Goal: Communication & Community: Answer question/provide support

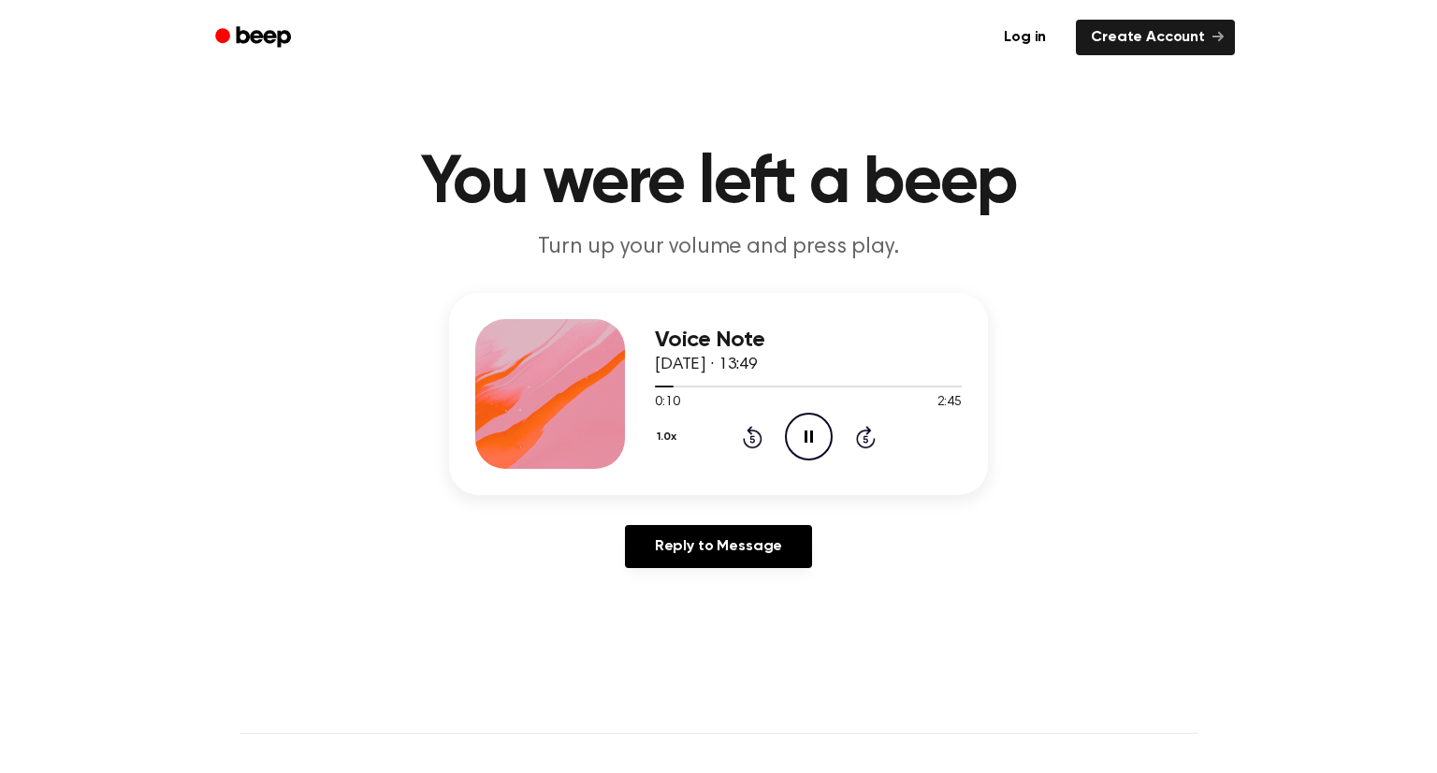
click at [821, 435] on icon "Pause Audio" at bounding box center [809, 437] width 48 height 48
click at [756, 437] on icon "Rewind 5 seconds" at bounding box center [752, 437] width 21 height 24
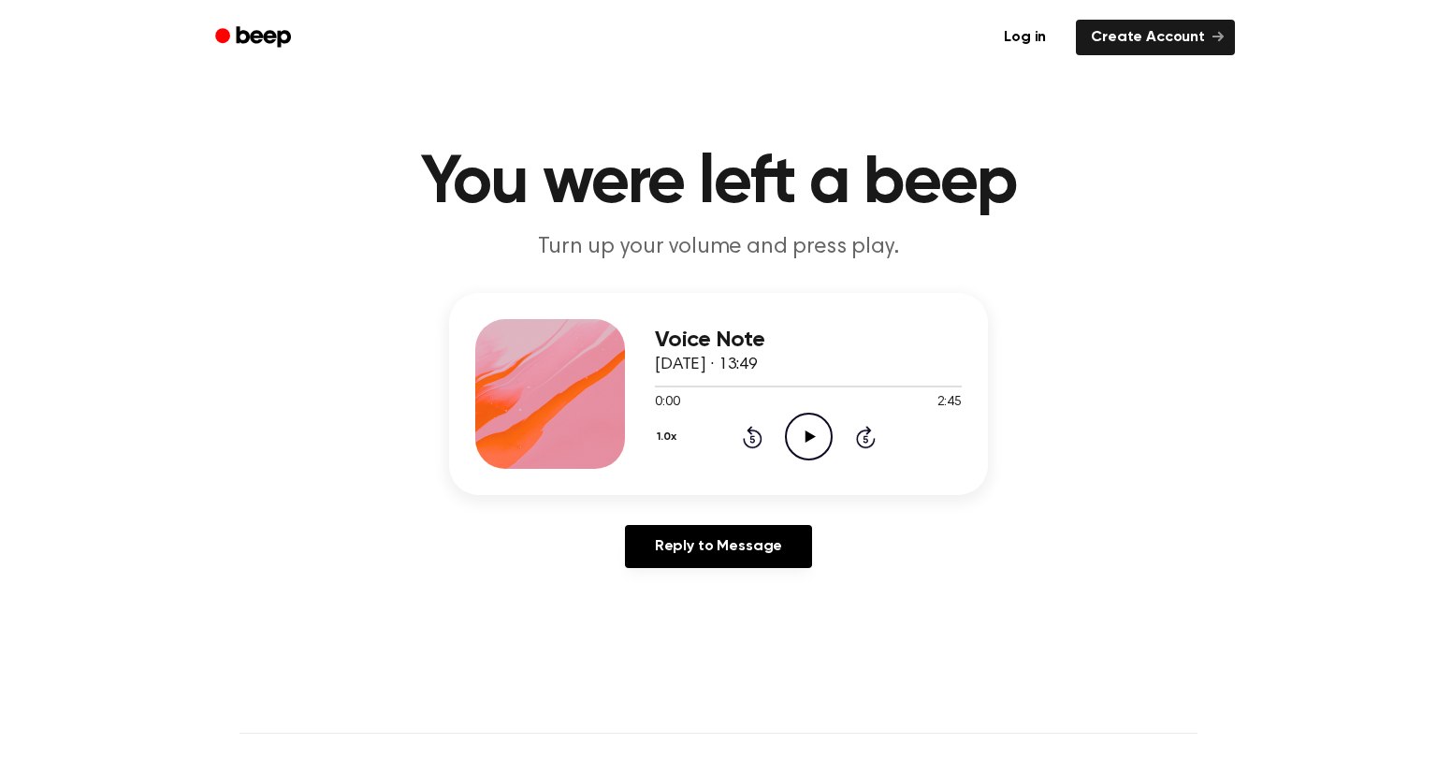
click at [817, 445] on icon "Play Audio" at bounding box center [809, 437] width 48 height 48
click at [817, 445] on icon "Pause Audio" at bounding box center [809, 437] width 48 height 48
click at [817, 445] on icon "Play Audio" at bounding box center [809, 437] width 48 height 48
click at [817, 445] on icon "Pause Audio" at bounding box center [809, 437] width 48 height 48
click at [821, 448] on icon "Play Audio" at bounding box center [809, 437] width 48 height 48
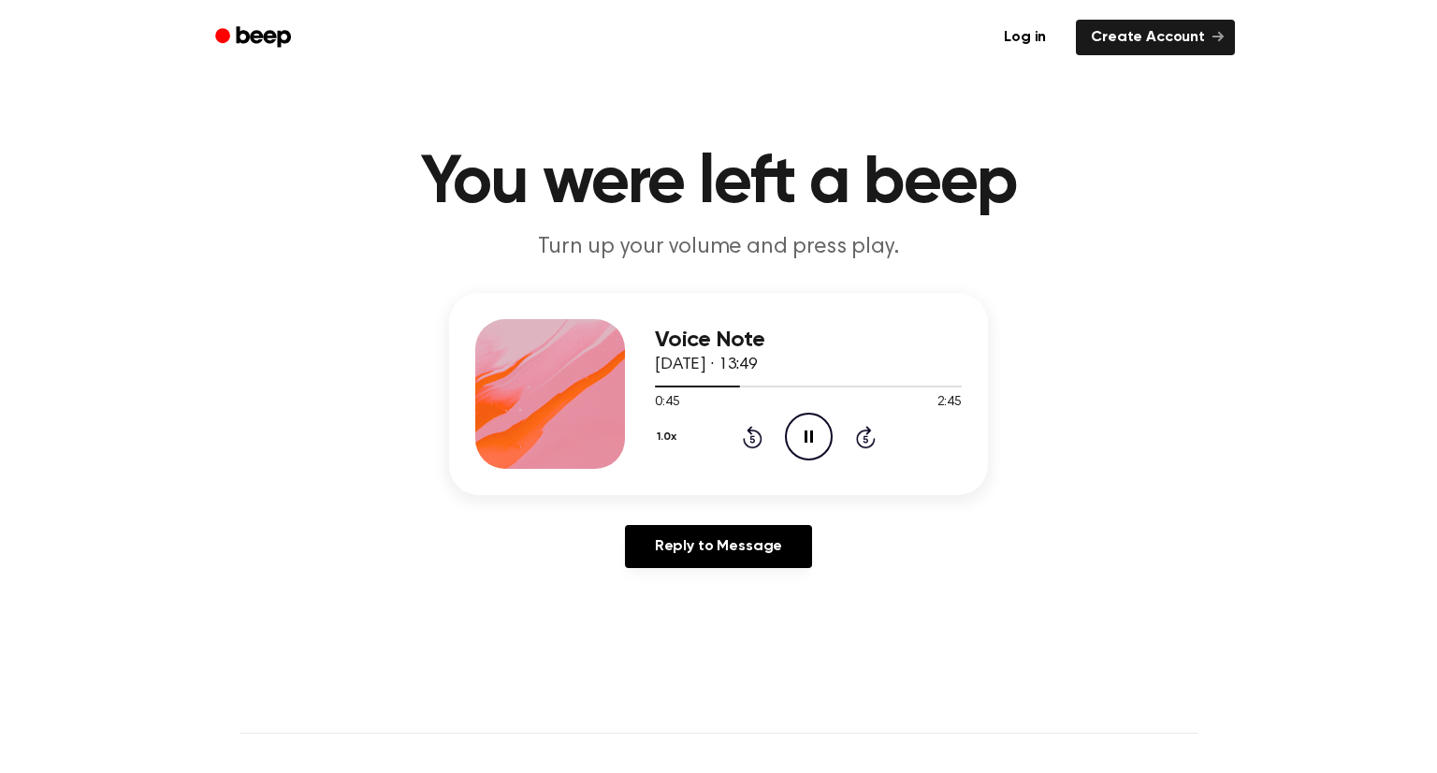
click at [817, 450] on icon "Pause Audio" at bounding box center [809, 437] width 48 height 48
click at [716, 557] on link "Reply to Message" at bounding box center [718, 546] width 187 height 43
